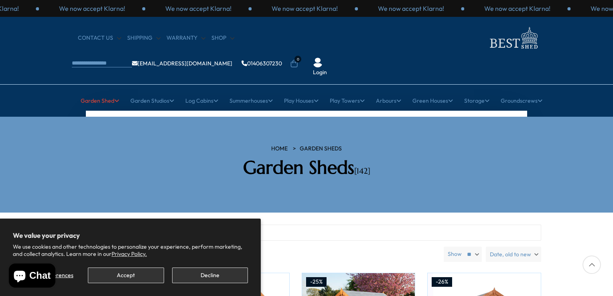
click at [91, 91] on link "Garden Shed" at bounding box center [100, 101] width 38 height 20
click at [114, 98] on icon at bounding box center [116, 101] width 5 height 6
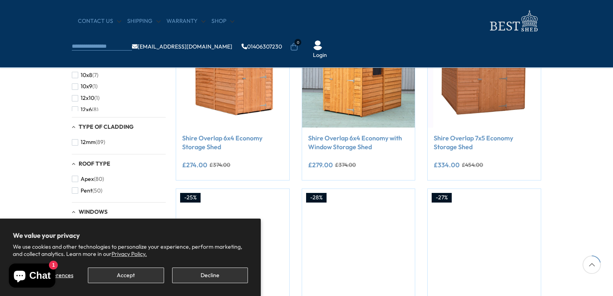
scroll to position [198, 0]
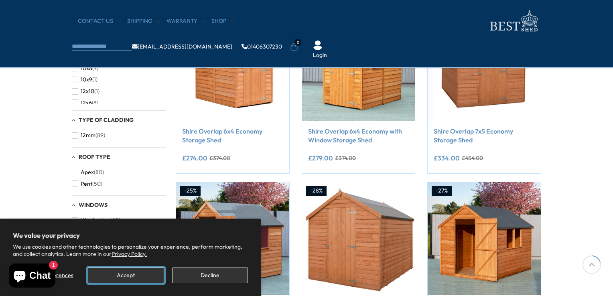
click at [129, 274] on button "Accept" at bounding box center [126, 275] width 76 height 16
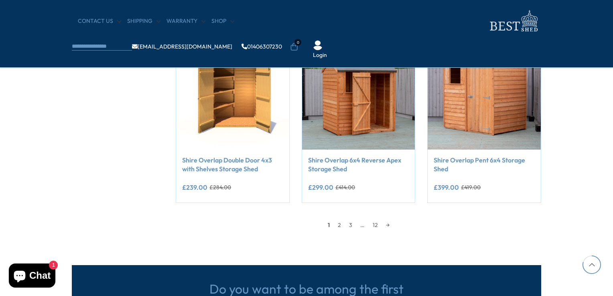
scroll to position [759, 0]
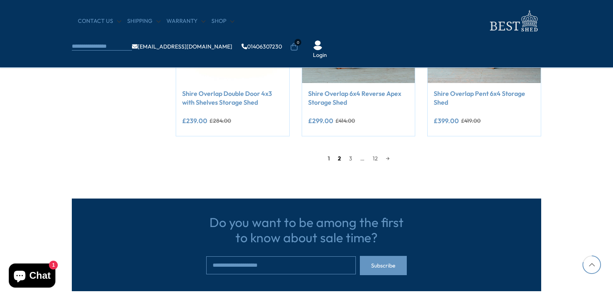
click at [337, 158] on link "2" at bounding box center [339, 158] width 11 height 12
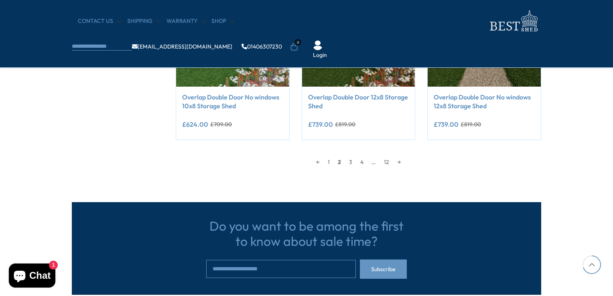
scroll to position [756, 0]
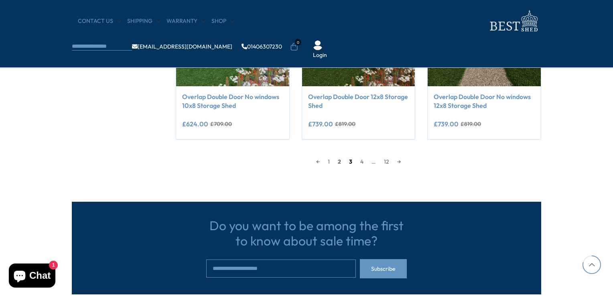
click at [352, 163] on link "3" at bounding box center [350, 162] width 11 height 12
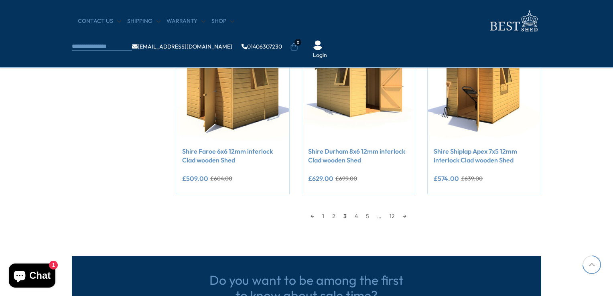
scroll to position [715, 0]
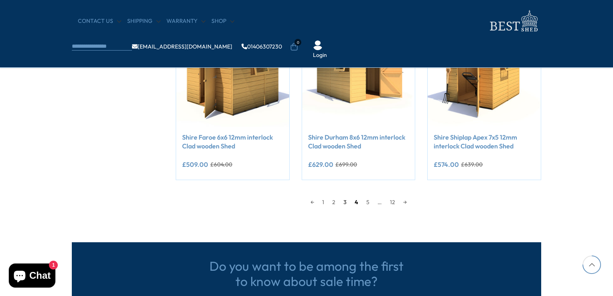
click at [356, 202] on link "4" at bounding box center [356, 202] width 12 height 12
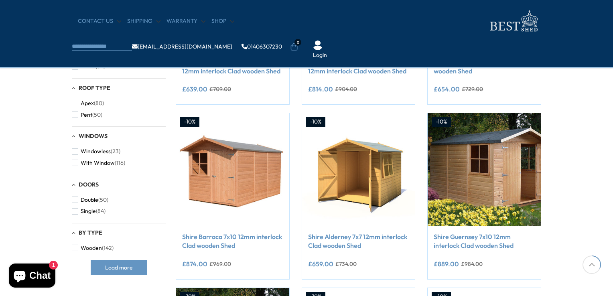
scroll to position [315, 0]
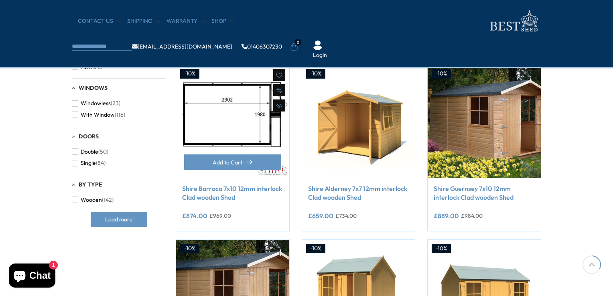
click at [227, 128] on img at bounding box center [232, 121] width 113 height 113
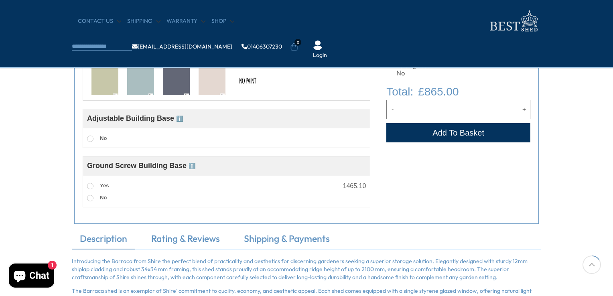
scroll to position [318, 0]
